Goal: Information Seeking & Learning: Learn about a topic

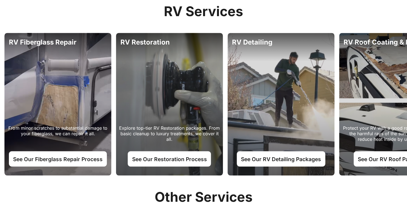
scroll to position [346, 0]
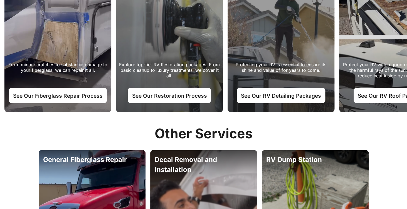
click at [281, 81] on div "Protecting your RV is essential to ensure its shine and value of for years to c…" at bounding box center [282, 85] width 102 height 46
click at [281, 92] on link "See Our RV Detailing Packages" at bounding box center [281, 95] width 89 height 15
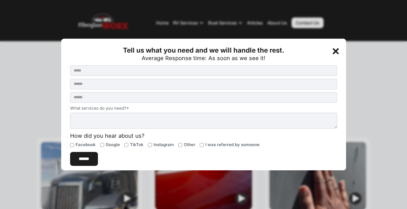
scroll to position [85, 0]
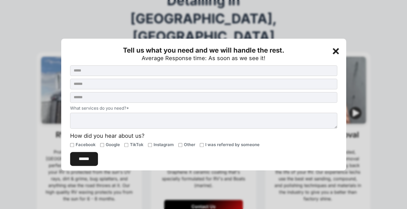
click at [337, 49] on div "+" at bounding box center [336, 50] width 11 height 11
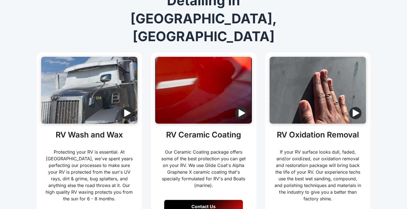
scroll to position [0, 0]
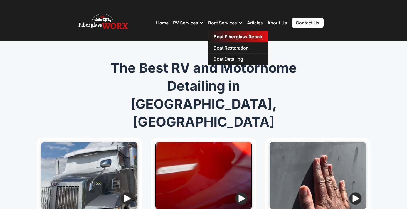
click at [226, 36] on link "Boat Fiberglass Repair" at bounding box center [238, 36] width 60 height 11
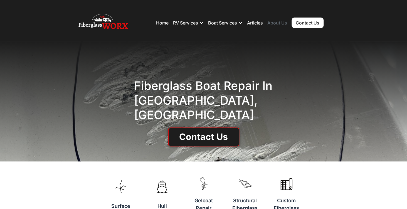
click at [283, 23] on link "About Us" at bounding box center [278, 23] width 20 height 6
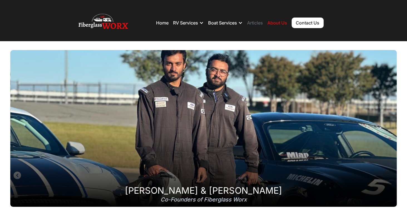
click at [258, 24] on link "Articles" at bounding box center [255, 23] width 16 height 6
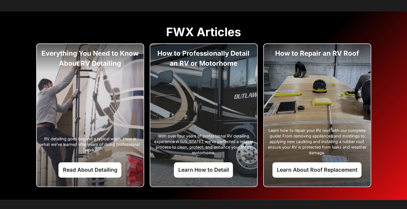
scroll to position [56, 0]
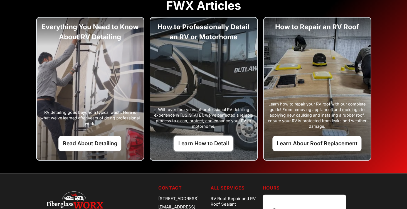
click at [222, 141] on link "Learn How to Detail" at bounding box center [203, 143] width 59 height 15
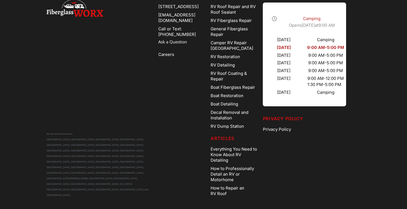
scroll to position [1684, 0]
click at [70, 13] on img at bounding box center [74, 10] width 57 height 26
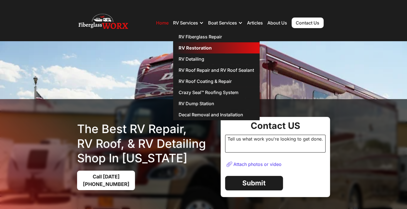
click at [193, 45] on link "RV Restoration" at bounding box center [216, 47] width 87 height 11
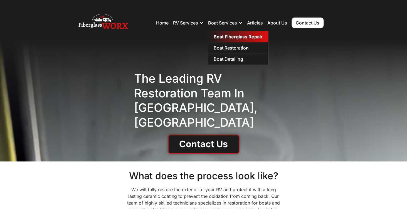
click at [230, 36] on link "Boat Fiberglass Repair" at bounding box center [238, 36] width 60 height 11
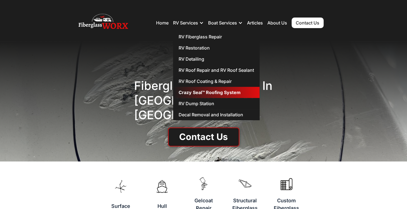
click at [194, 93] on link "Crazy Seal™ Roofing System" at bounding box center [216, 92] width 87 height 11
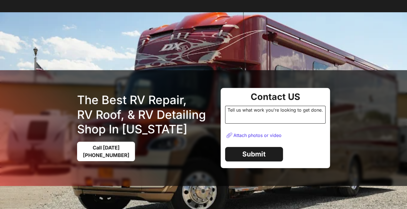
scroll to position [30, 0]
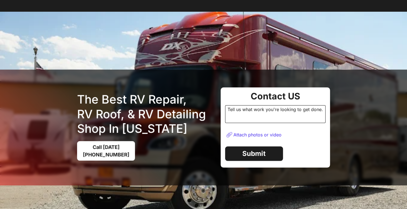
click at [175, 47] on img at bounding box center [203, 128] width 407 height 232
